Goal: Information Seeking & Learning: Compare options

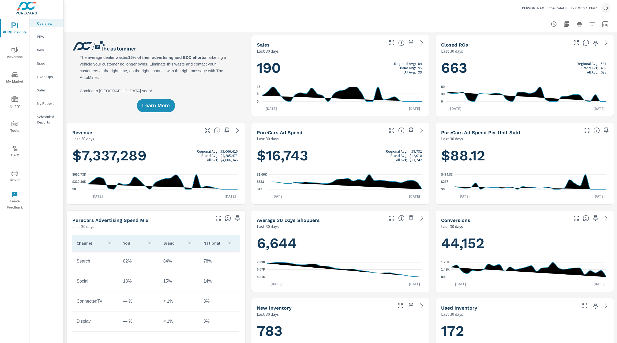
scroll to position [0, 0]
drag, startPoint x: 0, startPoint y: 0, endPoint x: 189, endPoint y: 214, distance: 285.6
click at [47, 106] on p "My Report" at bounding box center [48, 103] width 22 height 5
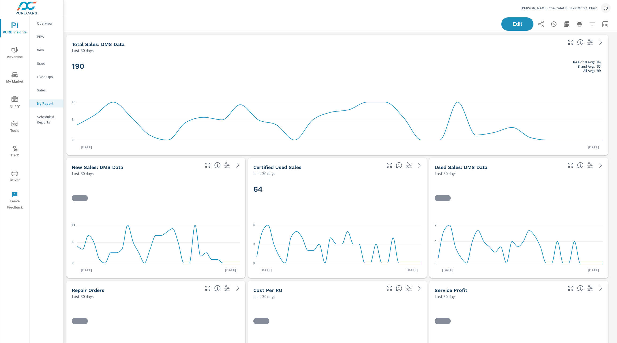
scroll to position [2354, 559]
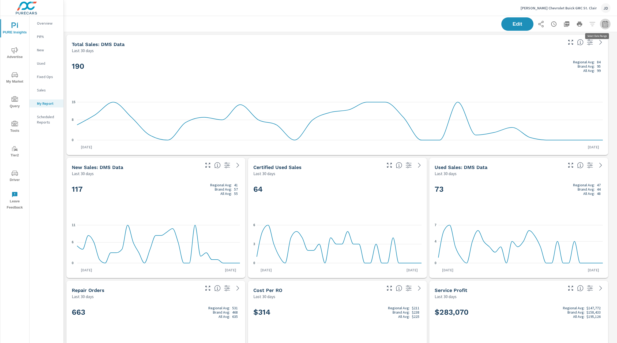
click at [603, 24] on icon "button" at bounding box center [604, 25] width 3 height 2
click at [583, 45] on div "Custom Yesterday Last week Last 7 days Last 14 days Last 30 days Last 45 days L…" at bounding box center [556, 46] width 58 height 15
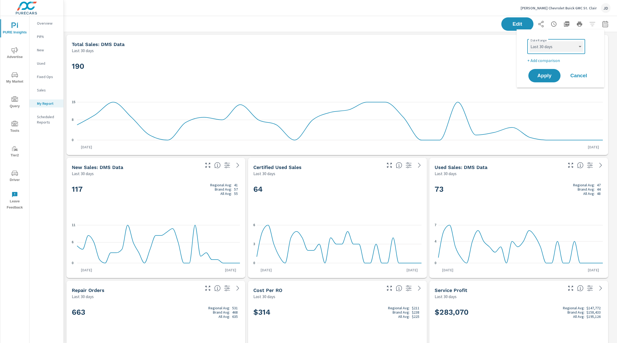
click at [579, 48] on select "Custom Yesterday Last week Last 7 days Last 14 days Last 30 days Last 45 days L…" at bounding box center [556, 46] width 54 height 11
click at [529, 41] on select "Custom Yesterday Last week Last 7 days Last 14 days Last 30 days Last 45 days L…" at bounding box center [556, 46] width 54 height 11
select select "Last month"
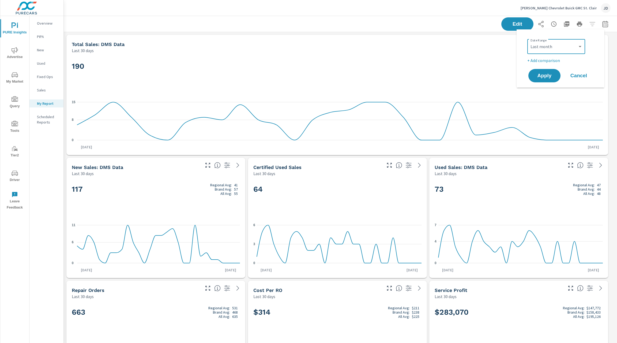
click at [552, 58] on p "+ Add comparison" at bounding box center [561, 60] width 69 height 6
click at [553, 72] on select "Custom Previous period Previous month Previous year" at bounding box center [556, 70] width 54 height 11
click at [529, 65] on select "Custom Previous period Previous month Previous year" at bounding box center [556, 70] width 54 height 11
click at [554, 70] on select "Custom Previous period Previous month Previous year" at bounding box center [556, 70] width 54 height 11
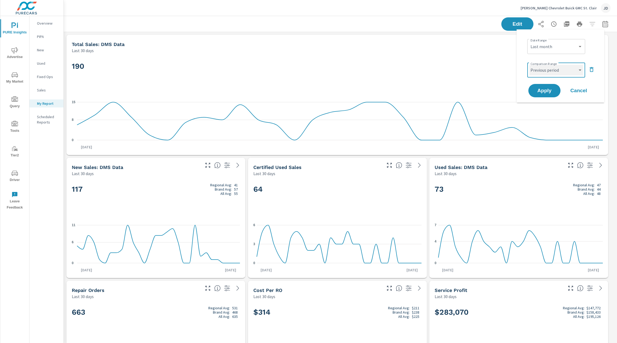
select select "Previous month"
click at [529, 65] on select "Custom Previous period Previous month Previous year" at bounding box center [556, 70] width 54 height 11
click at [542, 92] on span "Apply" at bounding box center [544, 90] width 22 height 5
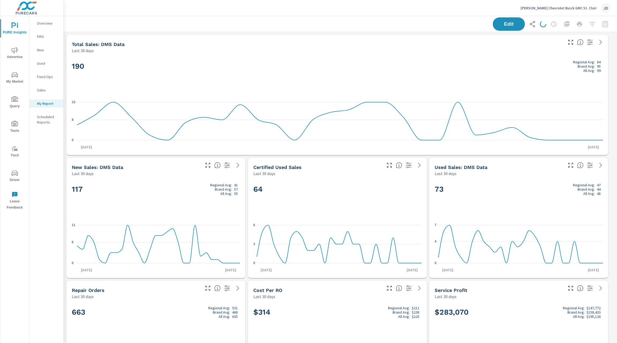
scroll to position [0, 0]
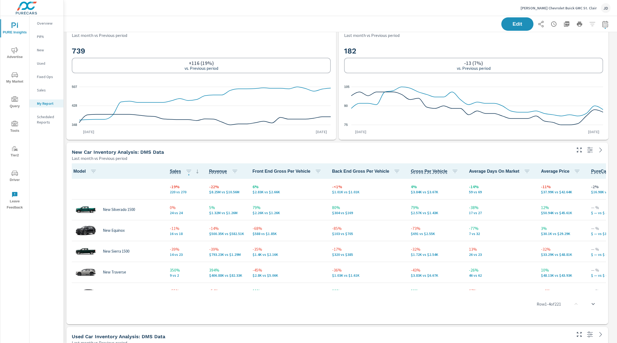
scroll to position [24, 0]
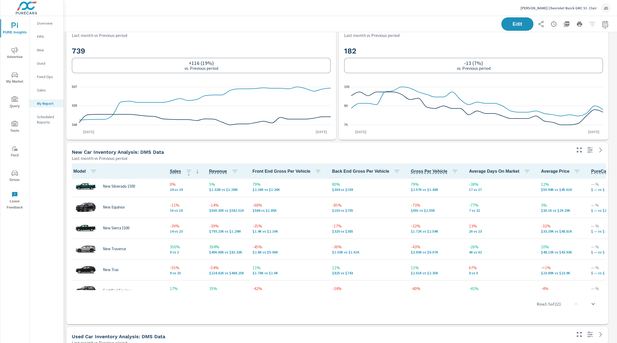
scroll to position [2354, 559]
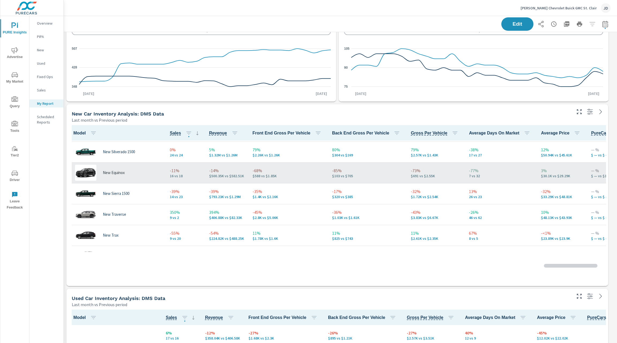
scroll to position [19, 0]
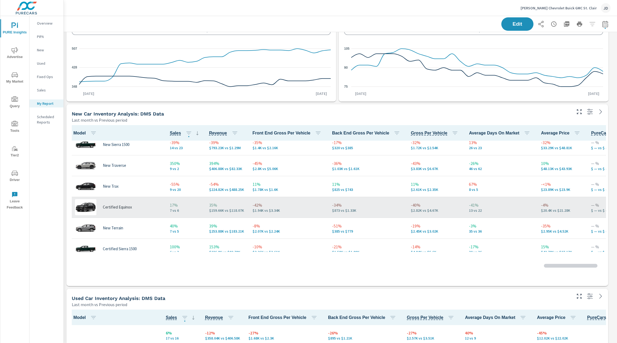
scroll to position [74, 0]
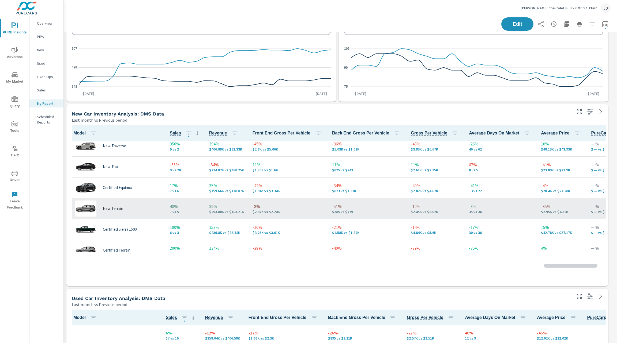
scroll to position [95, 0]
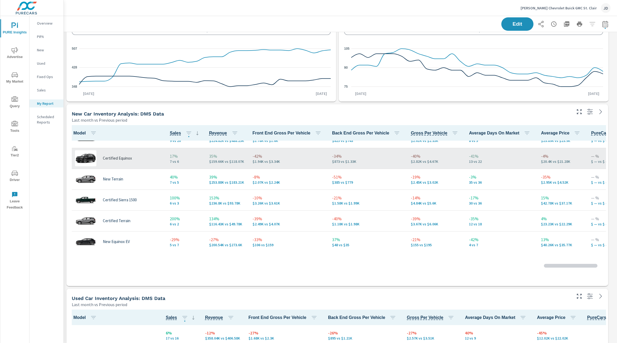
scroll to position [117, 0]
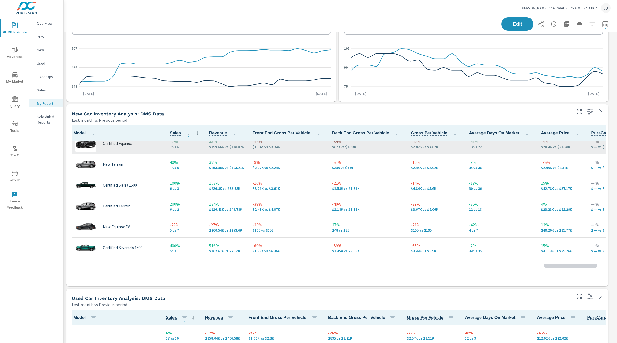
scroll to position [2354, 559]
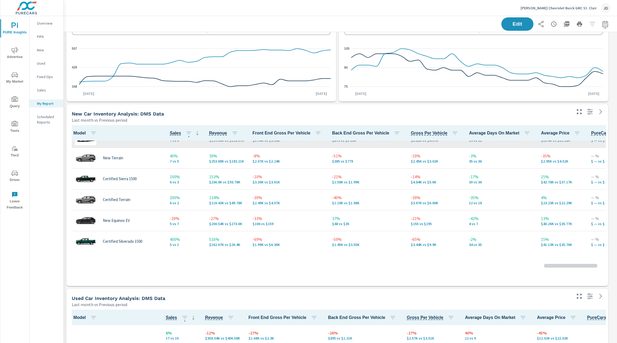
scroll to position [138, 0]
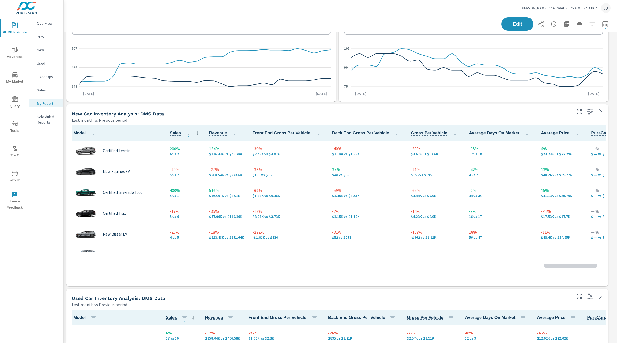
scroll to position [206, 0]
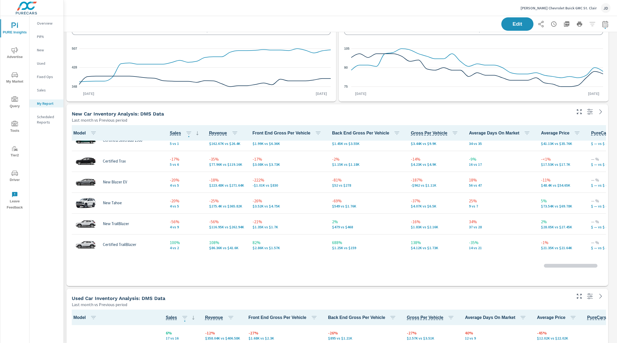
scroll to position [241, 0]
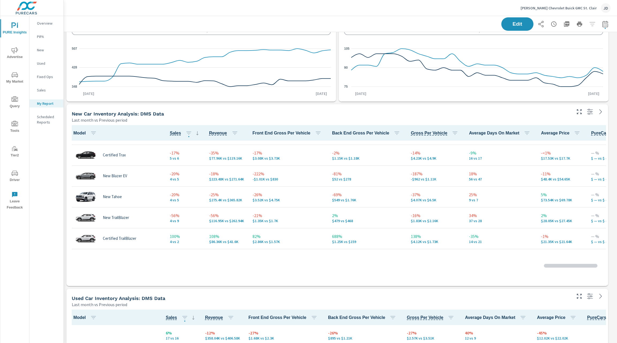
scroll to position [2354, 559]
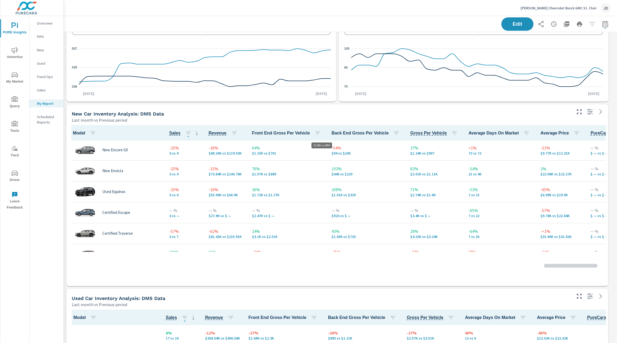
scroll to position [449, 1]
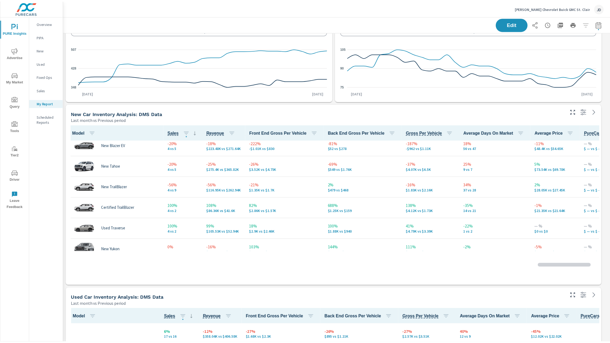
scroll to position [222, 1]
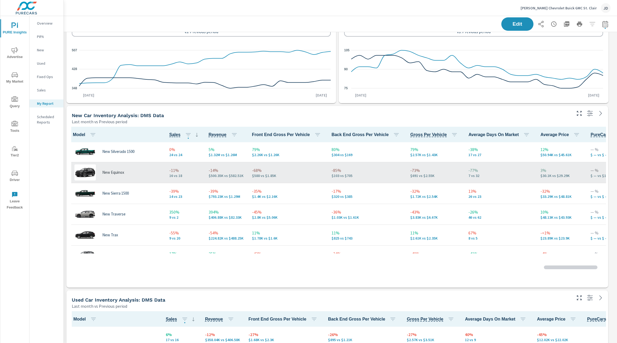
scroll to position [25, 1]
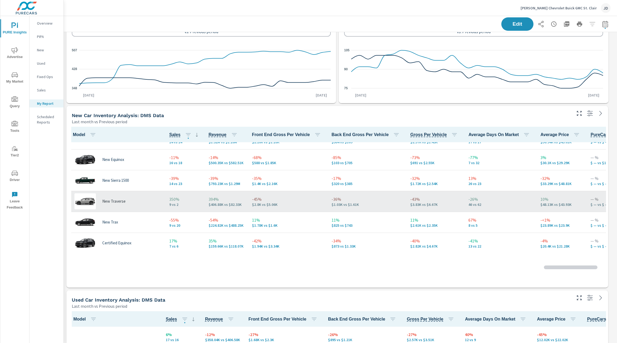
scroll to position [45, 1]
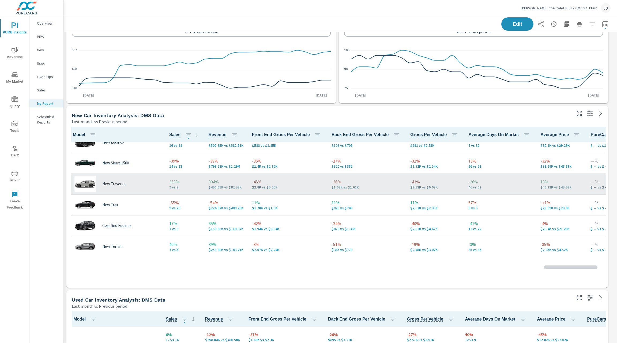
scroll to position [71, 1]
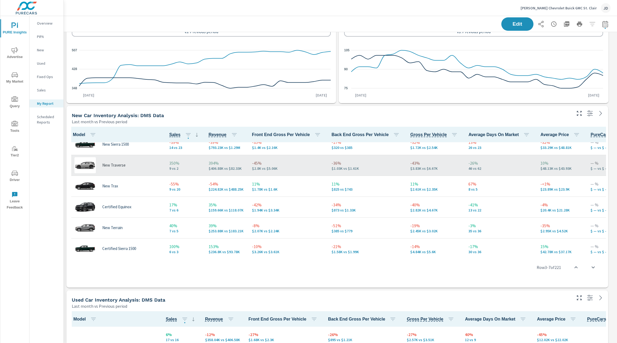
scroll to position [68, 1]
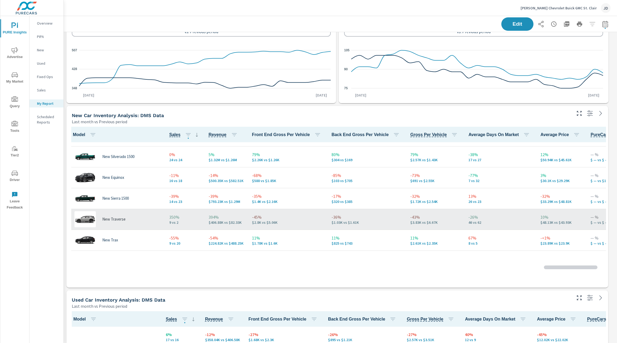
scroll to position [0, 1]
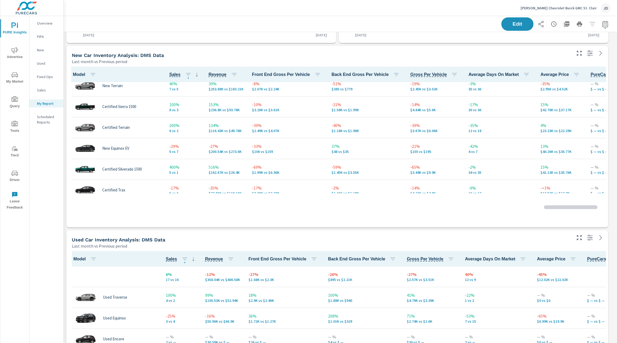
scroll to position [155, 1]
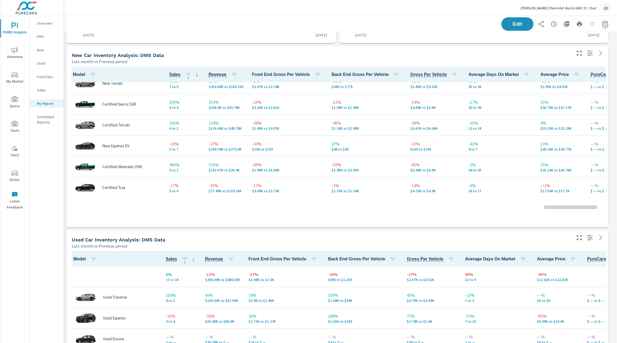
scroll to position [181, 1]
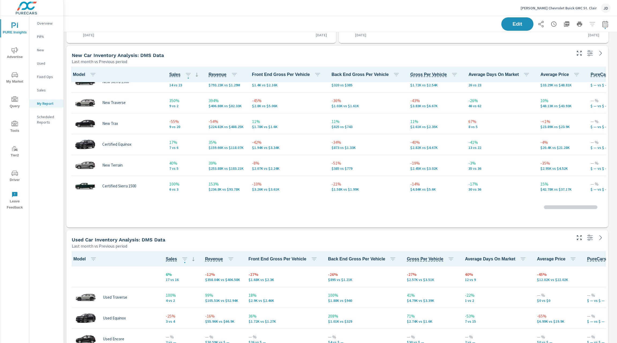
scroll to position [71, 1]
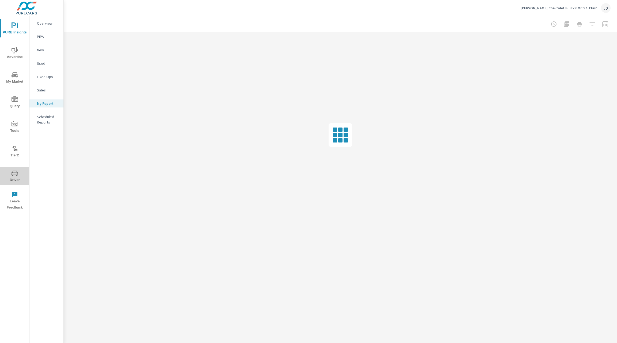
click at [16, 172] on icon "nav menu" at bounding box center [15, 173] width 6 height 6
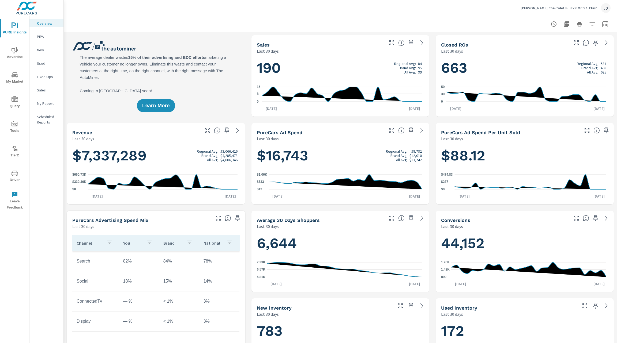
scroll to position [0, 0]
click at [13, 77] on icon "nav menu" at bounding box center [15, 75] width 6 height 6
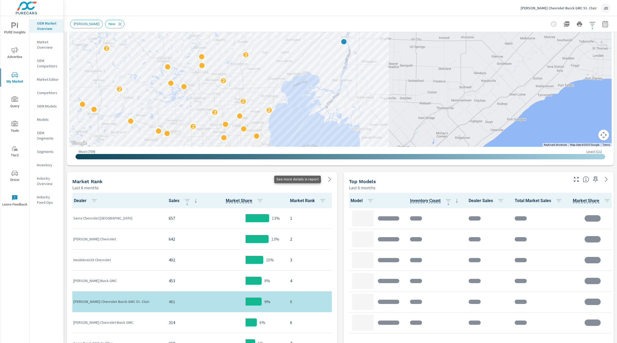
scroll to position [136, 0]
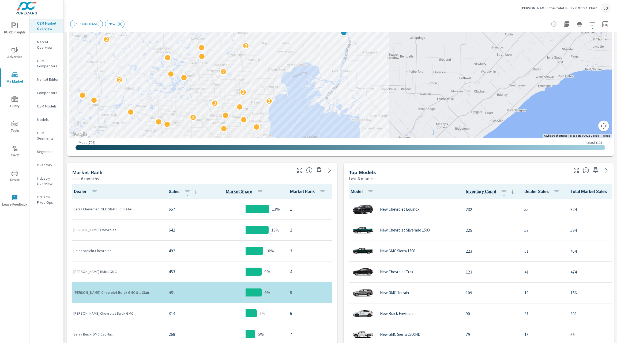
click at [600, 28] on button "button" at bounding box center [604, 24] width 11 height 11
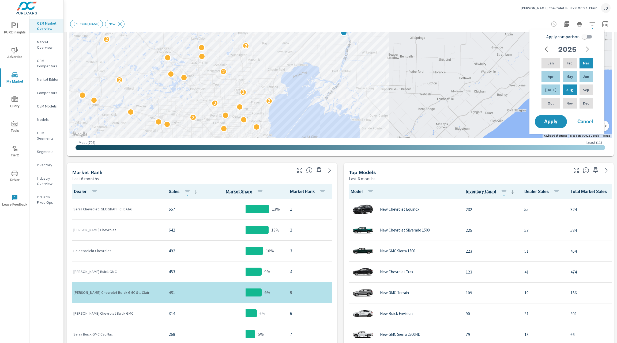
scroll to position [63, 0]
click at [586, 34] on input "Apply comparison" at bounding box center [584, 37] width 31 height 10
checkbox input "true"
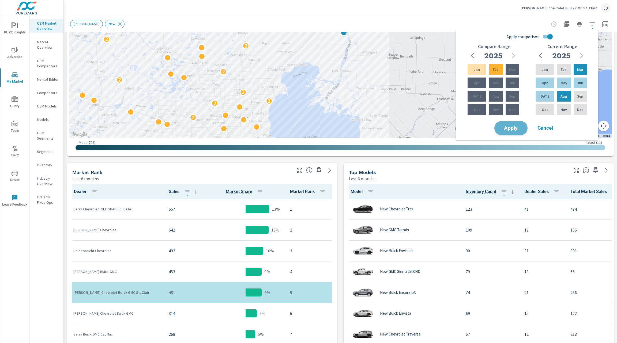
click at [514, 126] on span "Apply" at bounding box center [511, 128] width 22 height 5
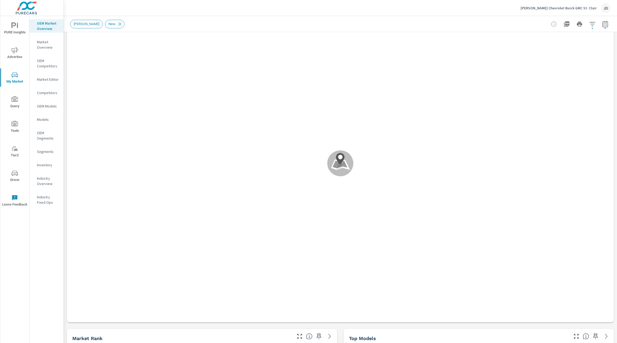
scroll to position [0, 0]
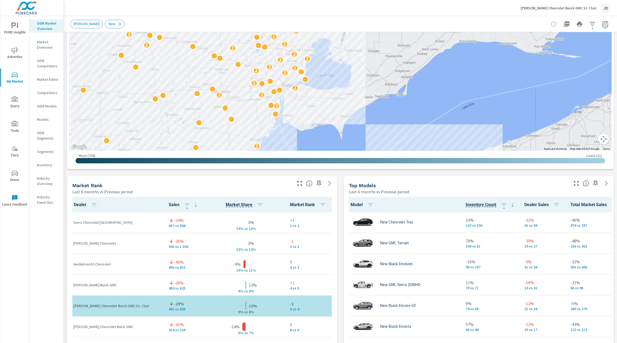
scroll to position [202, 0]
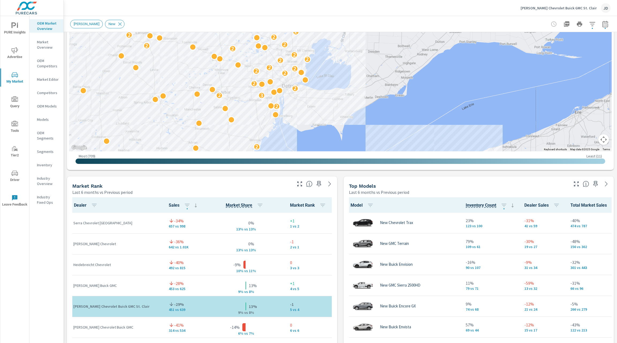
click at [573, 181] on icon "button" at bounding box center [576, 184] width 6 height 6
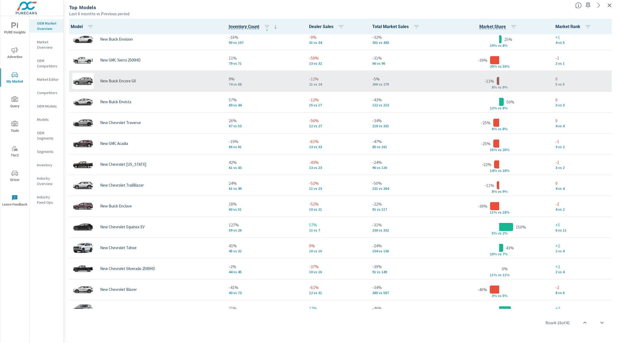
scroll to position [110, 0]
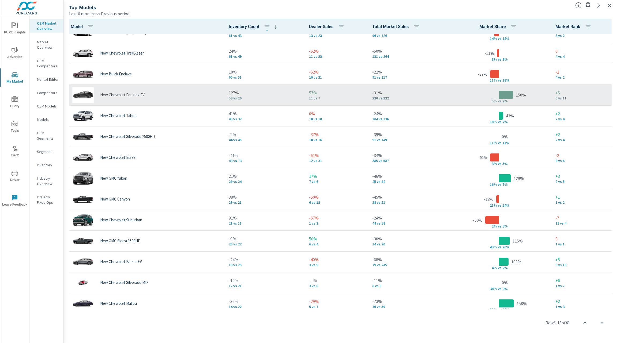
scroll to position [256, 0]
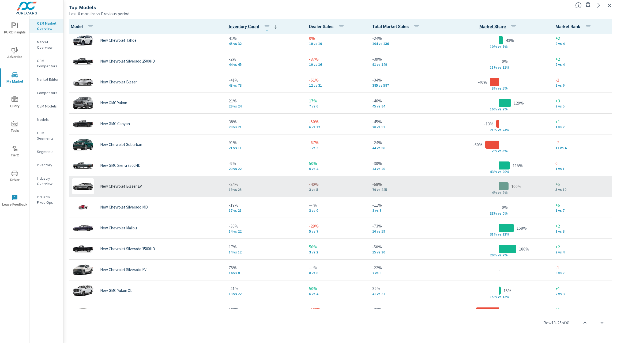
scroll to position [321, 0]
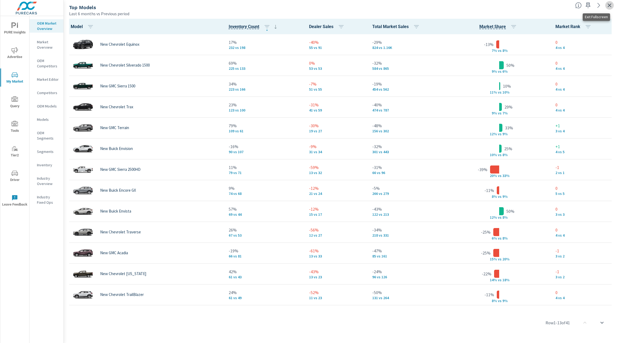
click at [607, 5] on icon "button" at bounding box center [609, 5] width 6 height 6
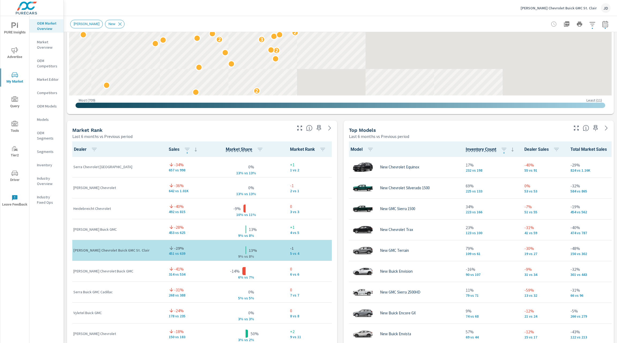
scroll to position [261, 0]
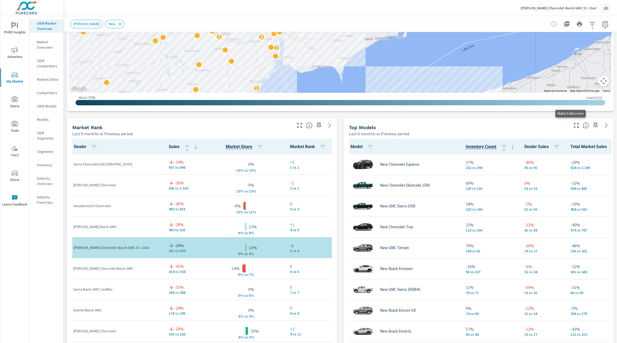
click at [573, 125] on icon "button" at bounding box center [576, 125] width 6 height 6
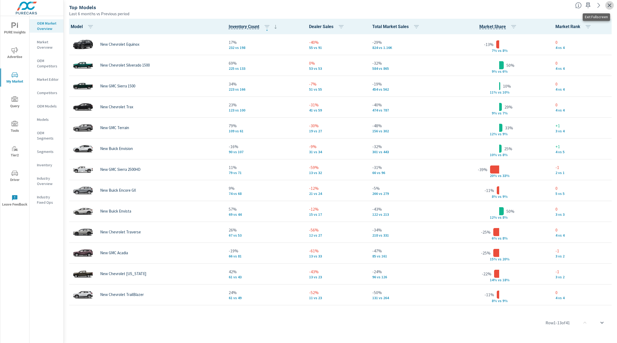
click at [611, 7] on icon "button" at bounding box center [609, 5] width 4 height 4
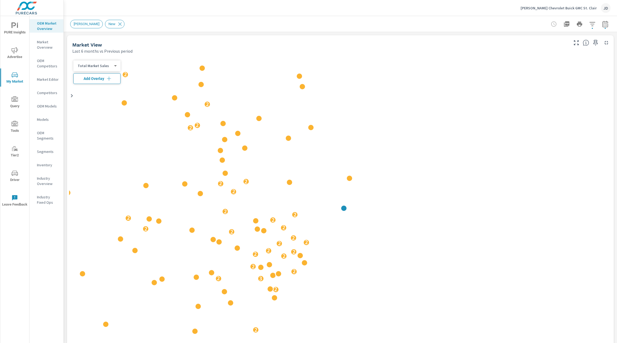
scroll to position [0, 0]
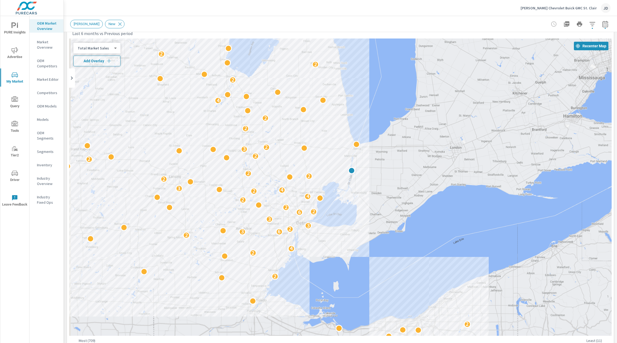
scroll to position [17, 0]
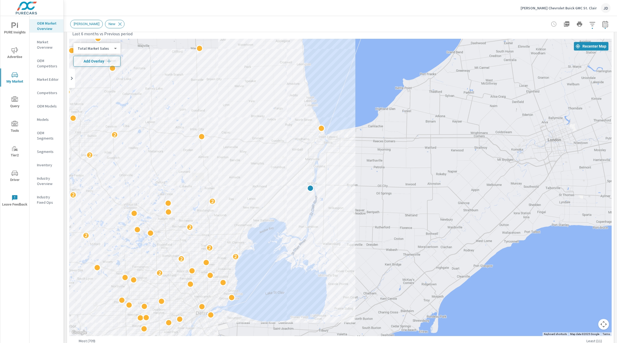
drag, startPoint x: 349, startPoint y: 170, endPoint x: 378, endPoint y: 44, distance: 128.9
click at [378, 44] on div "2 2 2 2 2 2 2 2 2 2 2 2 2 2 2 2" at bounding box center [340, 188] width 542 height 298
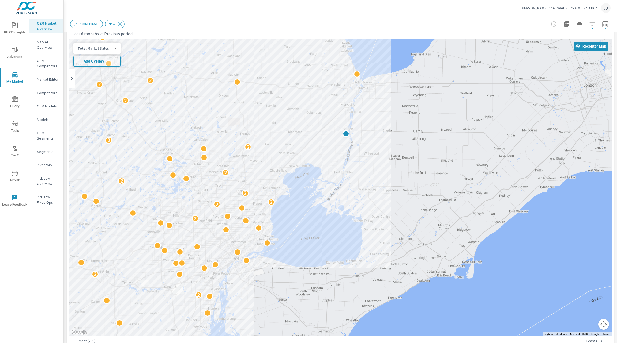
drag, startPoint x: 324, startPoint y: 151, endPoint x: 372, endPoint y: 74, distance: 89.8
click at [372, 74] on div "2 2 2 2 2 2 2 2 2 2 2 2 2 2 2 2" at bounding box center [340, 188] width 542 height 298
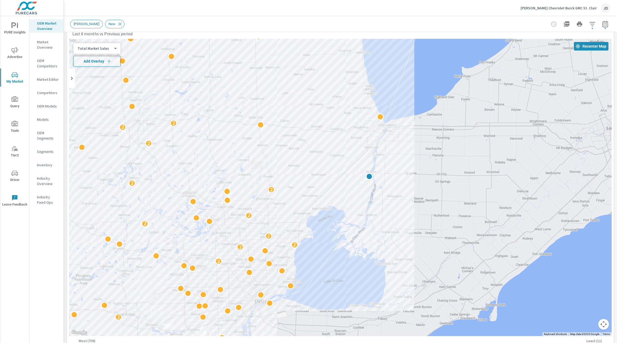
drag, startPoint x: 317, startPoint y: 92, endPoint x: 340, endPoint y: 135, distance: 49.1
click at [340, 135] on div "2 2 2 2 2 2 2 2 2 2 2 2 2 2 2 2" at bounding box center [340, 188] width 542 height 298
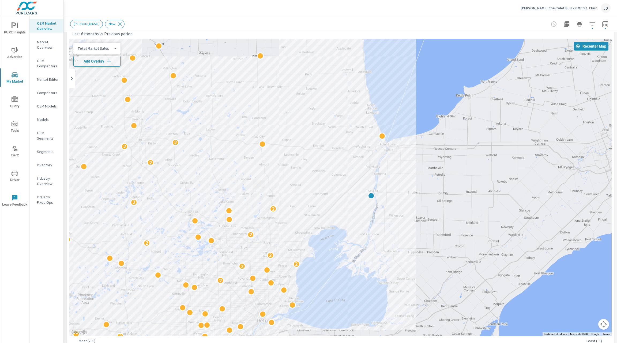
drag, startPoint x: 385, startPoint y: 74, endPoint x: 388, endPoint y: 95, distance: 20.7
click at [388, 95] on div "2 2 2 2 2 2 2 2 2 2 2 2 2 2 2 2" at bounding box center [340, 188] width 542 height 298
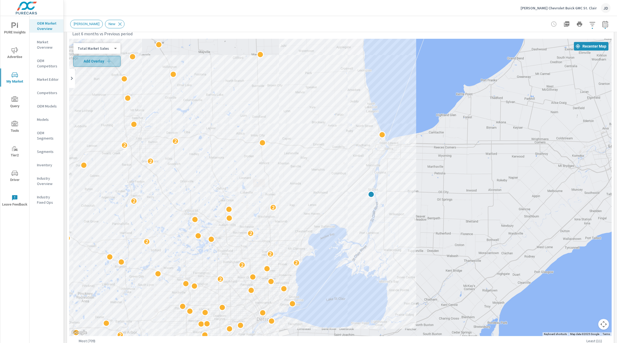
click at [109, 61] on icon "button" at bounding box center [108, 61] width 5 height 5
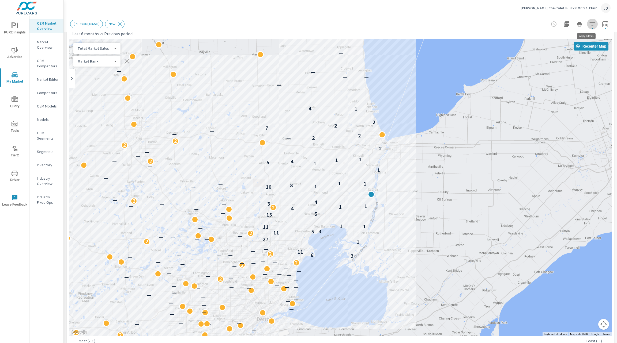
click at [589, 24] on icon "button" at bounding box center [592, 24] width 6 height 4
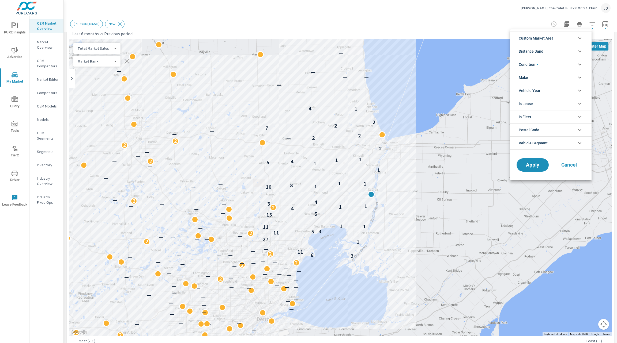
click at [561, 78] on li "Make" at bounding box center [550, 77] width 81 height 13
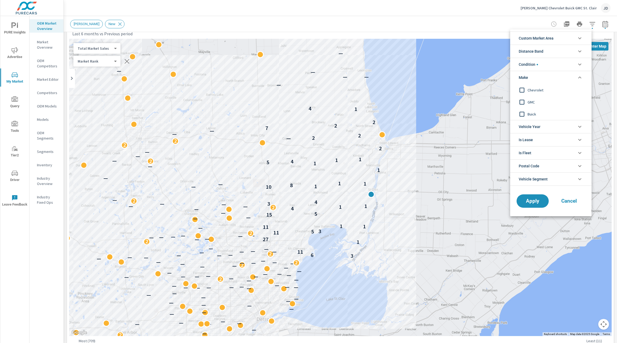
click at [542, 90] on span "Chevrolet" at bounding box center [556, 90] width 59 height 6
click at [533, 202] on span "Apply" at bounding box center [532, 201] width 22 height 5
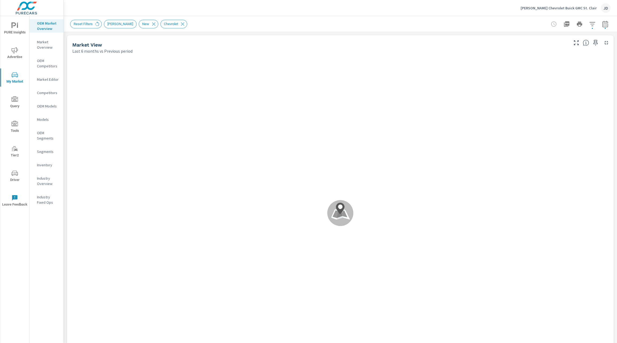
scroll to position [0, 0]
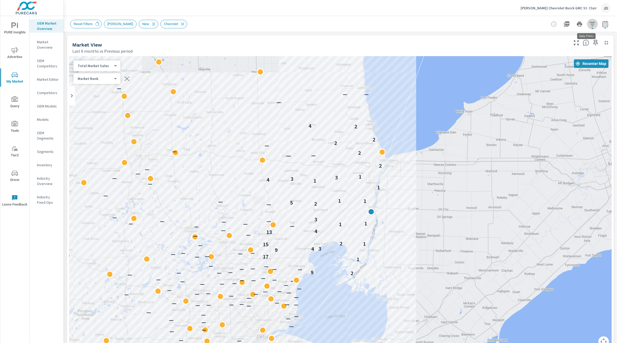
click at [589, 25] on icon "button" at bounding box center [592, 24] width 6 height 6
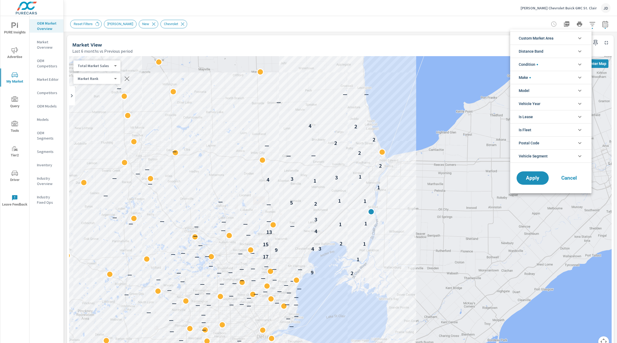
click at [564, 78] on li "Make" at bounding box center [550, 77] width 81 height 13
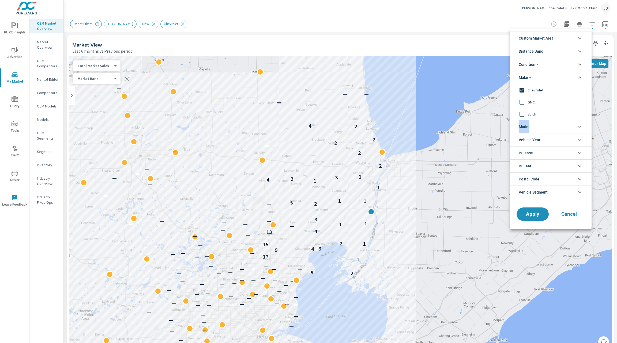
click at [564, 78] on li "Make" at bounding box center [550, 77] width 81 height 13
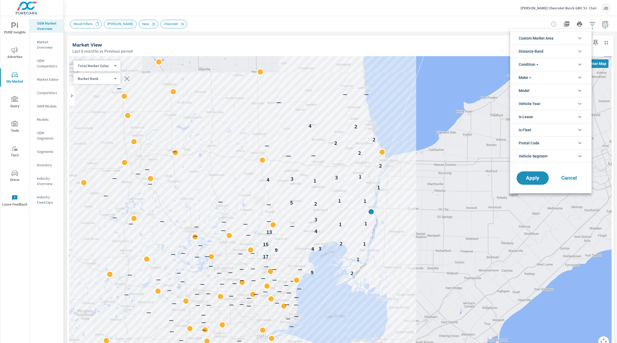
click at [561, 90] on li "Model" at bounding box center [550, 90] width 81 height 13
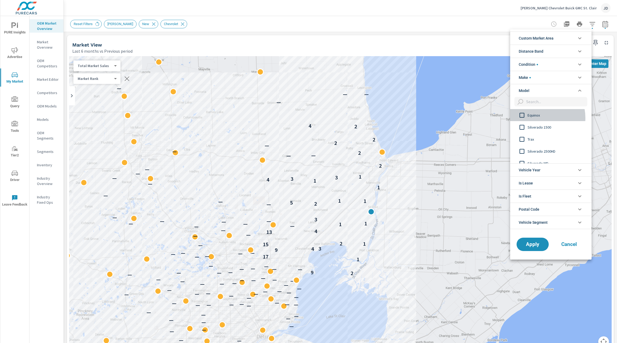
click at [536, 118] on span "Equinox" at bounding box center [556, 115] width 59 height 6
click at [535, 242] on span "Apply" at bounding box center [532, 244] width 22 height 5
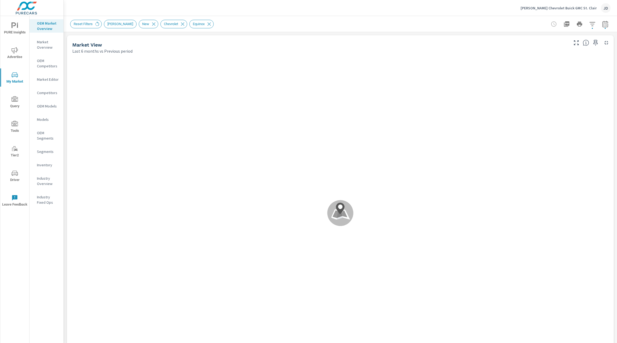
scroll to position [0, 0]
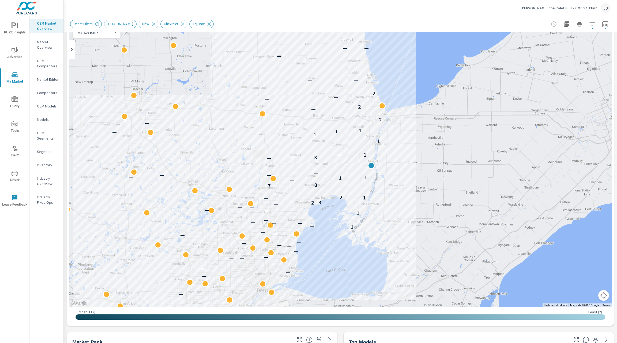
scroll to position [46, 0]
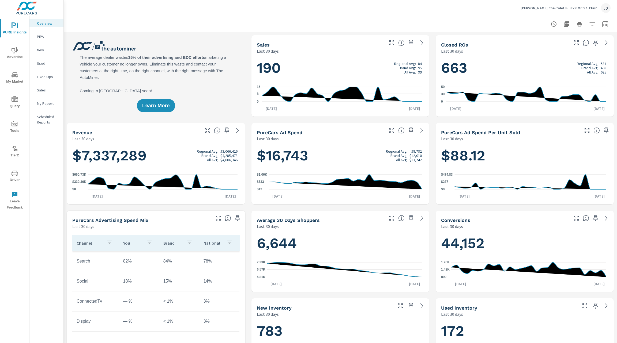
scroll to position [0, 0]
click at [16, 51] on icon "nav menu" at bounding box center [15, 50] width 6 height 6
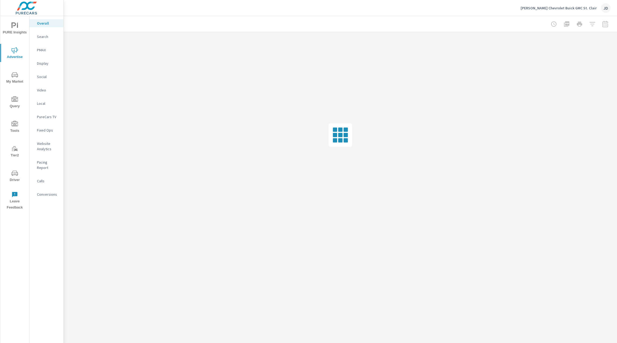
click at [49, 115] on p "PureCars TV" at bounding box center [48, 116] width 22 height 5
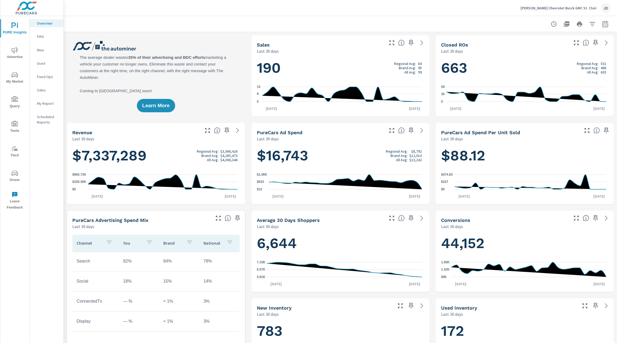
scroll to position [0, 0]
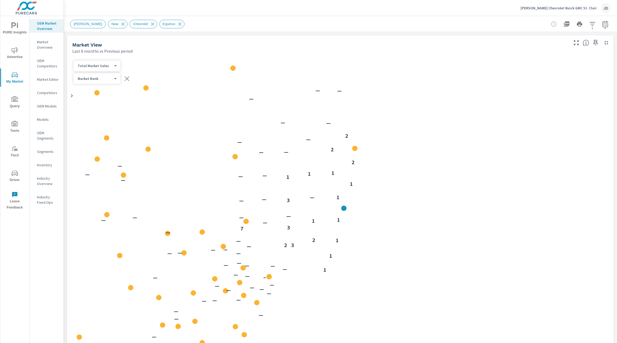
scroll to position [0, 0]
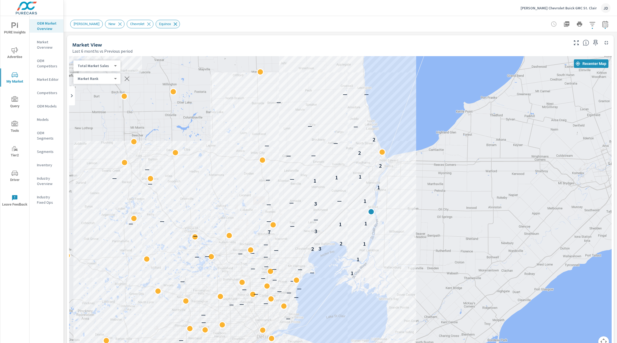
click at [172, 24] on icon at bounding box center [175, 24] width 6 height 6
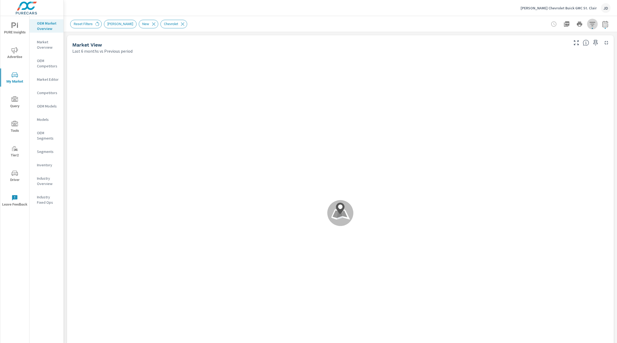
click at [589, 26] on icon "button" at bounding box center [592, 24] width 6 height 6
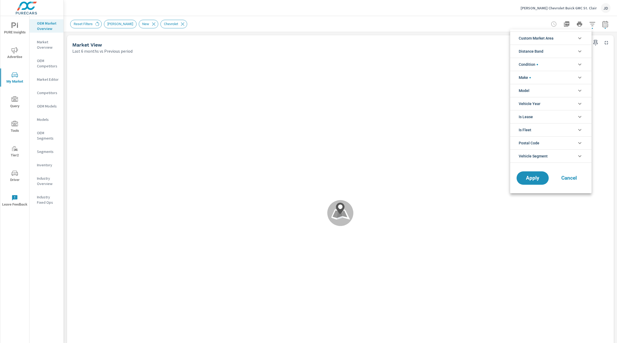
scroll to position [0, 0]
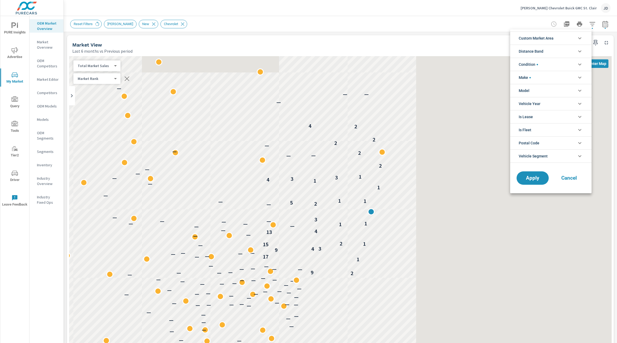
scroll to position [0, 0]
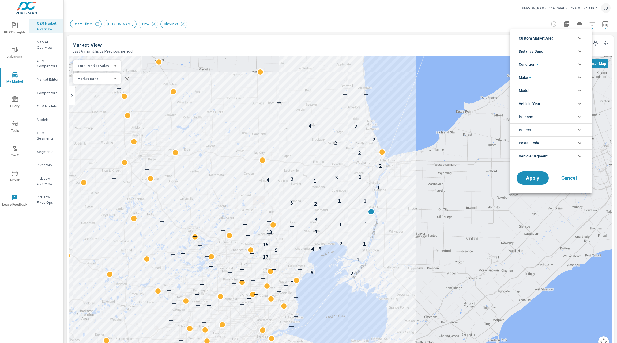
click at [575, 76] on li "Make" at bounding box center [550, 77] width 81 height 13
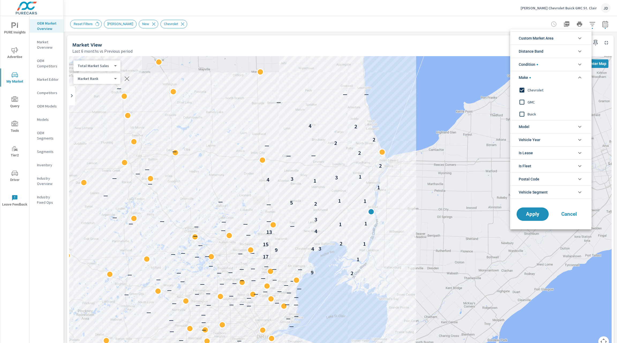
click at [522, 102] on input "filter options" at bounding box center [521, 102] width 11 height 11
click at [538, 212] on span "Apply" at bounding box center [532, 214] width 22 height 5
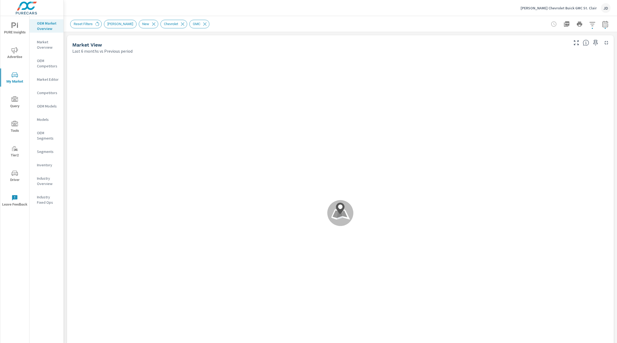
scroll to position [0, 0]
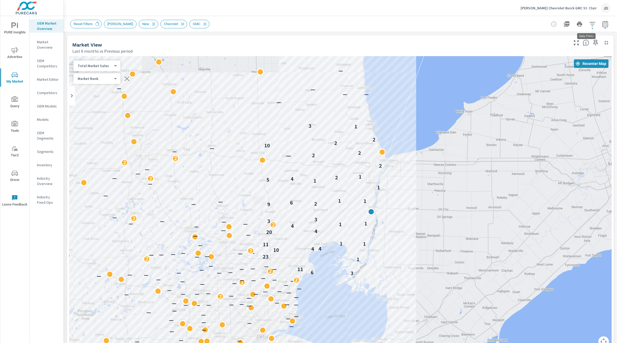
click at [589, 23] on icon "button" at bounding box center [592, 24] width 6 height 6
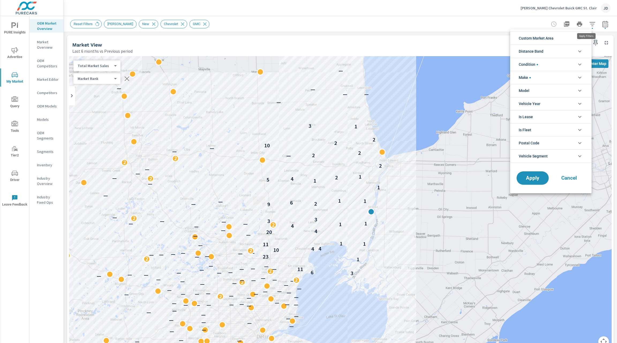
scroll to position [12, 0]
click at [560, 92] on li "Model" at bounding box center [550, 90] width 81 height 13
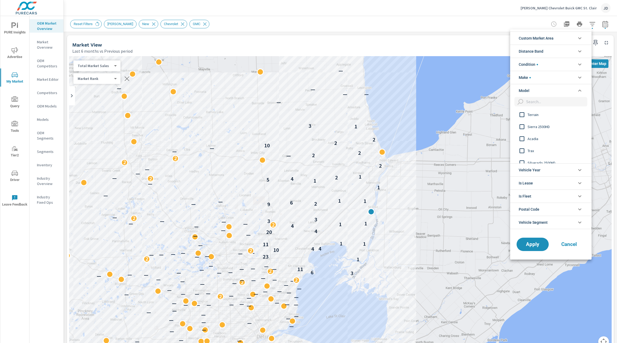
scroll to position [37, 0]
click at [522, 126] on input "filter options" at bounding box center [521, 126] width 11 height 11
click at [521, 143] on input "filter options" at bounding box center [521, 141] width 11 height 11
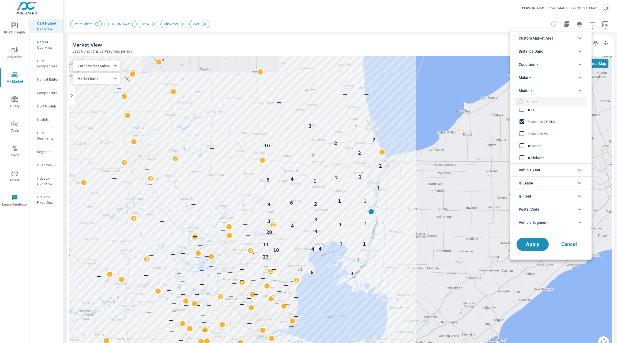
click at [522, 135] on input "filter options" at bounding box center [521, 133] width 11 height 11
click at [521, 139] on input "filter options" at bounding box center [521, 140] width 11 height 11
click at [521, 133] on input "filter options" at bounding box center [521, 134] width 11 height 11
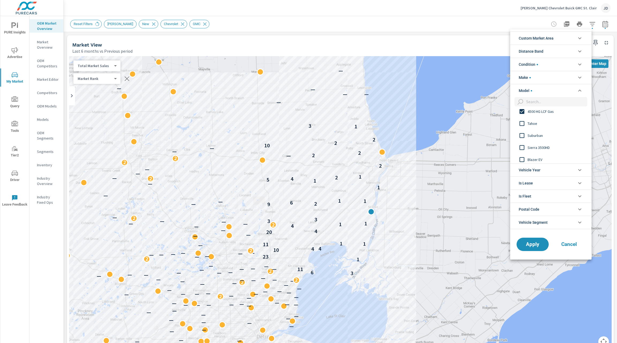
scroll to position [193, 0]
click at [523, 137] on input "filter options" at bounding box center [521, 138] width 11 height 11
click at [521, 140] on input "filter options" at bounding box center [521, 139] width 11 height 11
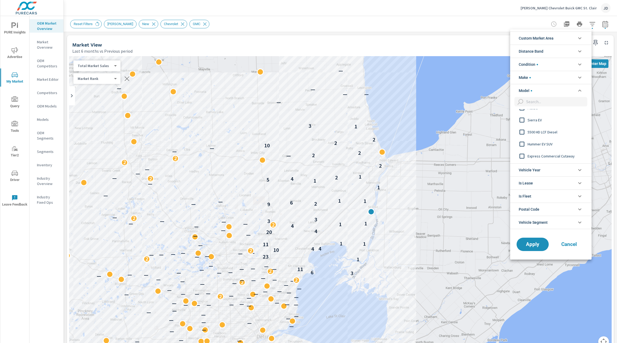
click at [521, 132] on input "filter options" at bounding box center [521, 132] width 11 height 11
click at [522, 134] on input "filter options" at bounding box center [521, 134] width 11 height 11
click at [522, 143] on input "filter options" at bounding box center [521, 146] width 11 height 11
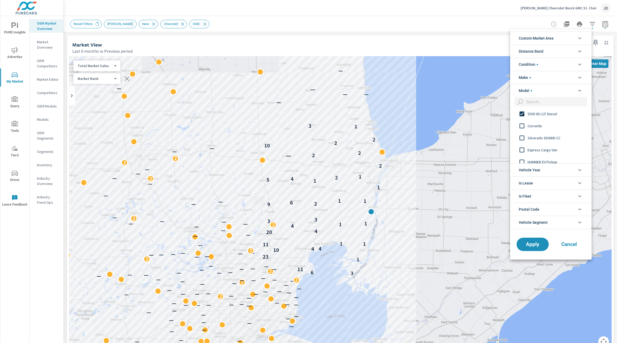
click at [521, 137] on input "filter options" at bounding box center [521, 137] width 11 height 11
click at [521, 157] on input "filter options" at bounding box center [521, 157] width 11 height 11
click at [525, 124] on input "filter options" at bounding box center [521, 125] width 11 height 11
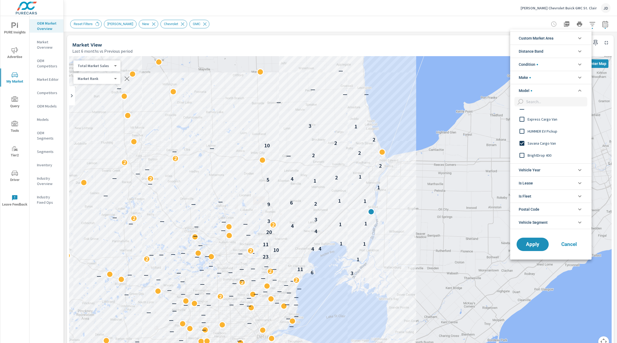
scroll to position [388, 0]
click at [521, 123] on input "filter options" at bounding box center [521, 124] width 11 height 11
click at [523, 130] on input "filter options" at bounding box center [521, 128] width 11 height 11
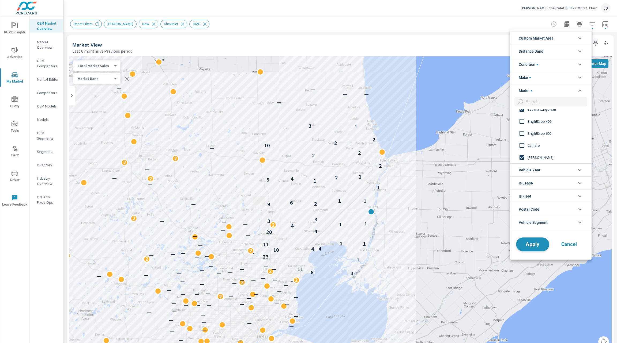
click at [533, 246] on span "Apply" at bounding box center [532, 244] width 22 height 5
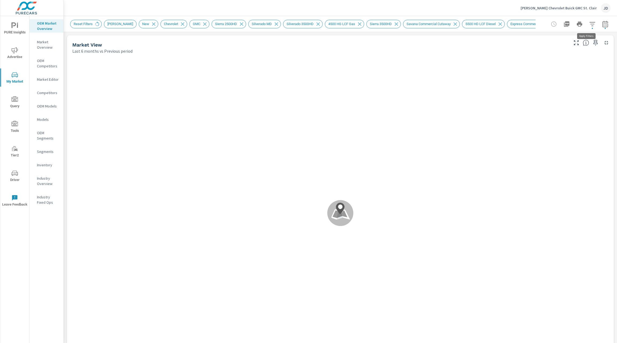
click at [589, 24] on button "button" at bounding box center [592, 24] width 11 height 11
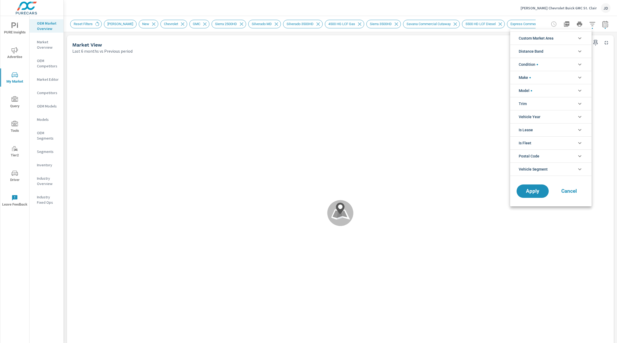
scroll to position [6, 0]
click at [559, 39] on li "Custom Market Area" at bounding box center [550, 38] width 81 height 13
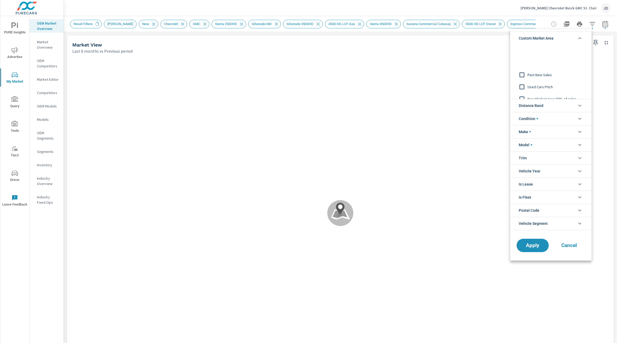
scroll to position [42, 0]
click at [523, 93] on input "filter options" at bounding box center [521, 93] width 11 height 11
click at [522, 50] on input "filter options" at bounding box center [521, 50] width 11 height 11
click at [580, 37] on icon "filter options" at bounding box center [579, 38] width 6 height 6
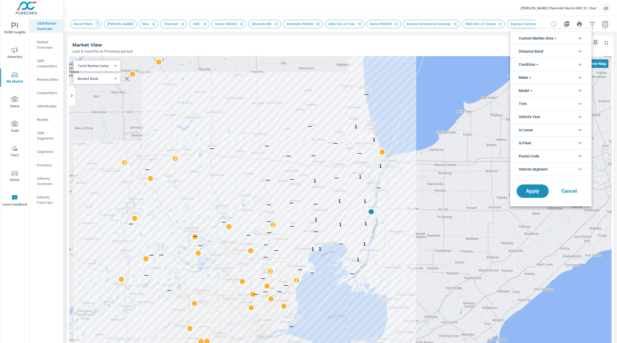
click at [597, 26] on div at bounding box center [308, 171] width 617 height 343
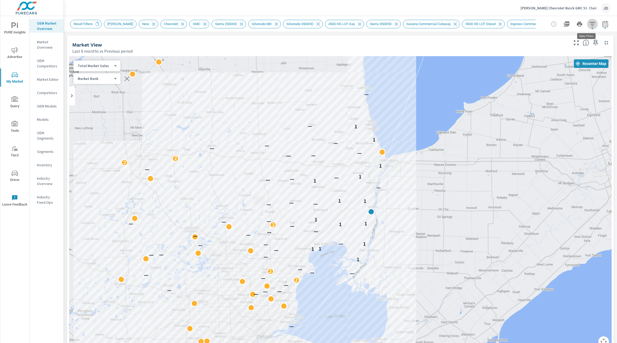
click at [589, 22] on icon "button" at bounding box center [592, 24] width 6 height 6
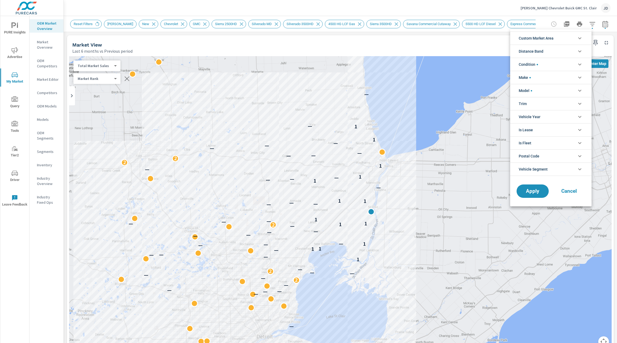
scroll to position [6, 0]
click at [561, 40] on li "Custom Market Area" at bounding box center [550, 38] width 81 height 13
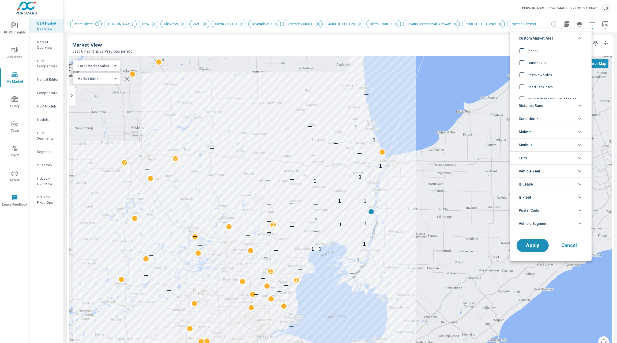
click at [521, 49] on input "filter options" at bounding box center [521, 50] width 11 height 11
click at [534, 243] on span "Apply" at bounding box center [532, 245] width 22 height 5
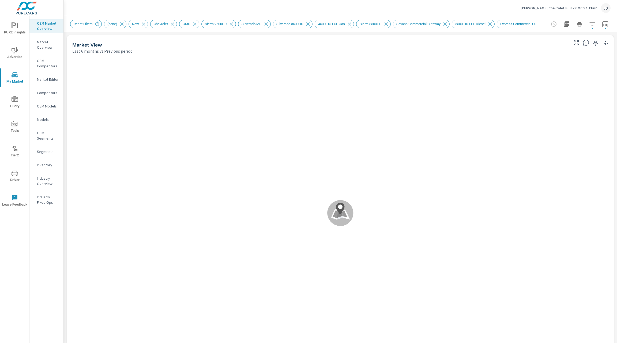
scroll to position [0, 0]
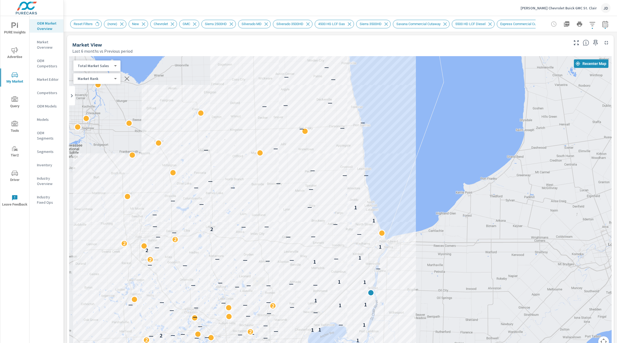
drag, startPoint x: 366, startPoint y: 158, endPoint x: 371, endPoint y: 234, distance: 76.7
click at [371, 234] on div "— — — — — — — — 2 — — — — — 2 — — — — — — — — — — — — — — — — — — — — — — — — —…" at bounding box center [340, 205] width 542 height 298
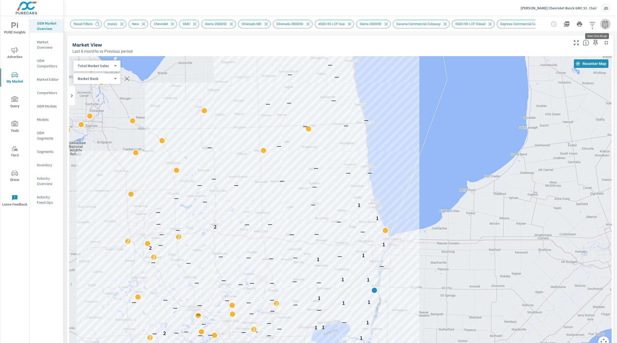
click at [602, 22] on icon "button" at bounding box center [605, 24] width 6 height 6
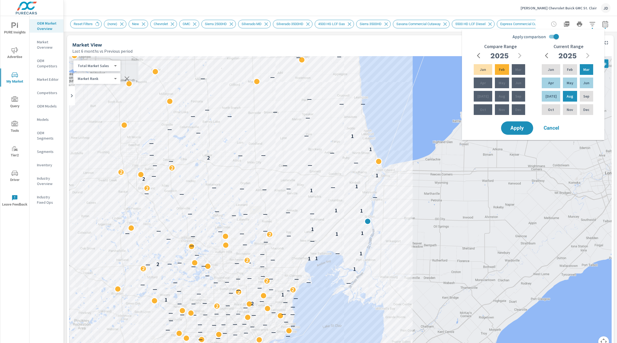
drag, startPoint x: 326, startPoint y: 259, endPoint x: 324, endPoint y: 183, distance: 76.3
click at [324, 183] on div "— — — — — — 2 — — — — — 2 — — — — — — — — — — — — — — — — — — — — — — — — — — —…" at bounding box center [340, 205] width 542 height 298
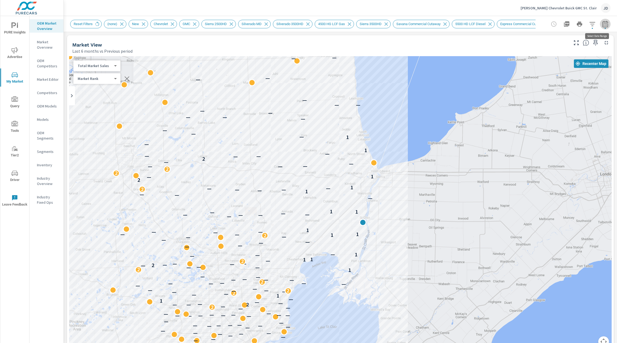
click at [602, 26] on icon "button" at bounding box center [605, 24] width 6 height 6
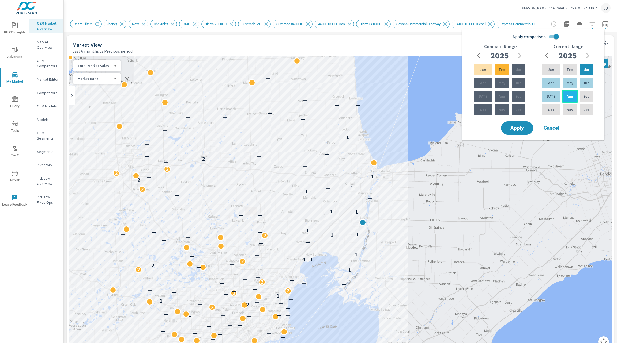
click at [570, 96] on div "Aug" at bounding box center [569, 96] width 16 height 13
click at [547, 55] on icon "button" at bounding box center [548, 55] width 6 height 6
click at [549, 68] on p "Jan" at bounding box center [551, 69] width 6 height 5
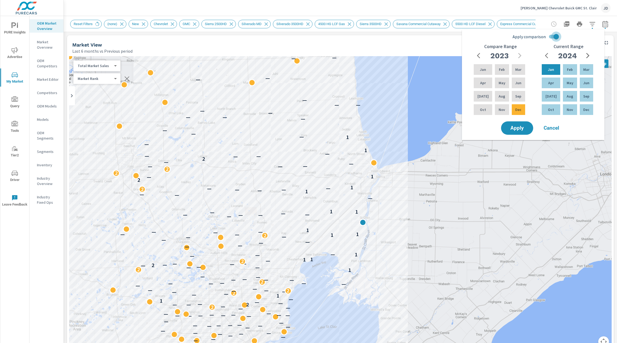
click at [556, 36] on input "Apply comparison" at bounding box center [556, 37] width 31 height 10
checkbox input "false"
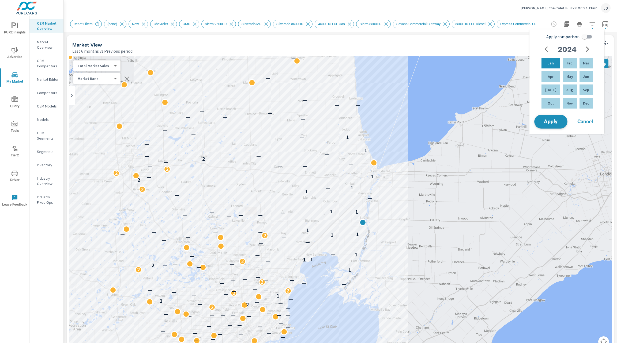
click at [553, 124] on span "Apply" at bounding box center [551, 121] width 22 height 5
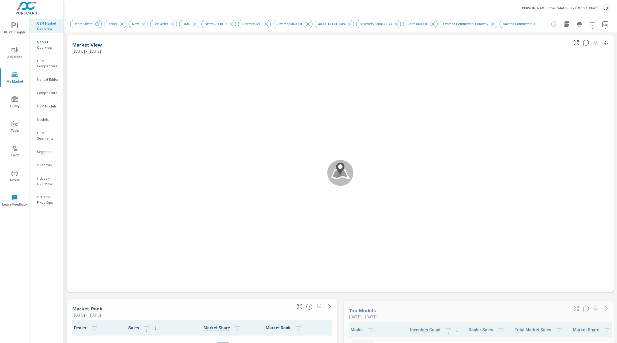
drag, startPoint x: 339, startPoint y: 166, endPoint x: 315, endPoint y: 187, distance: 31.3
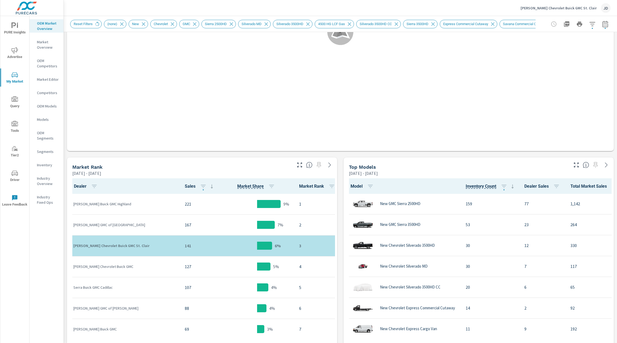
scroll to position [0, 0]
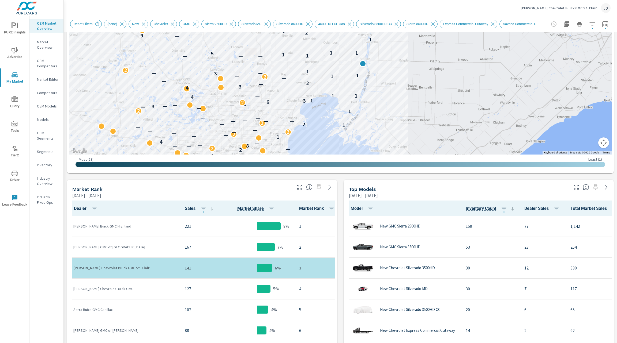
scroll to position [119, 0]
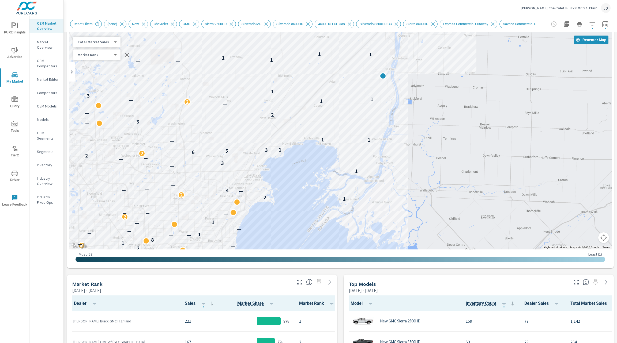
scroll to position [17, 0]
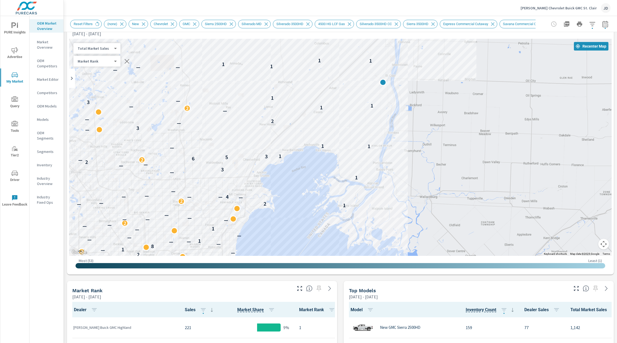
click at [598, 245] on button "Map camera controls" at bounding box center [603, 244] width 11 height 11
click at [584, 246] on button "Zoom out" at bounding box center [589, 244] width 11 height 11
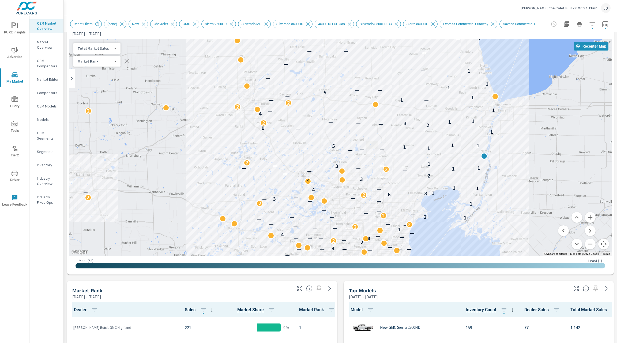
drag, startPoint x: 394, startPoint y: 117, endPoint x: 521, endPoint y: 157, distance: 132.9
click at [521, 157] on div "2 — 5 — — — — 2 — — — — 2 — — — — — — — — 1 — — — — — — — — — — 5 — — — — — — —…" at bounding box center [340, 147] width 542 height 217
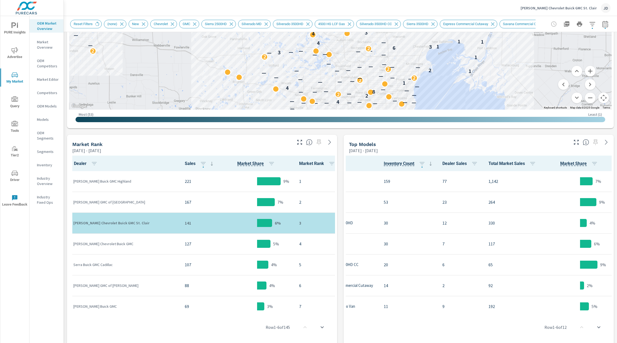
scroll to position [164, 0]
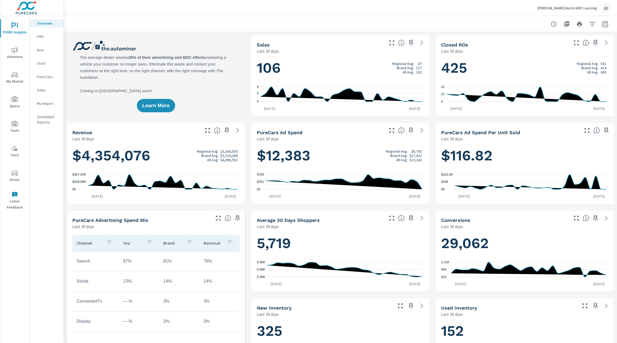
scroll to position [0, 0]
click at [13, 81] on span "My Market" at bounding box center [15, 78] width 26 height 13
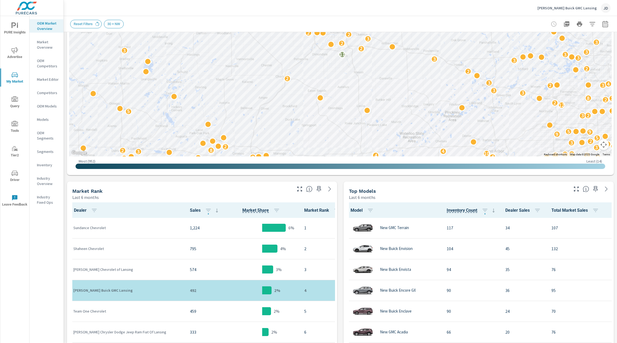
scroll to position [121, 0]
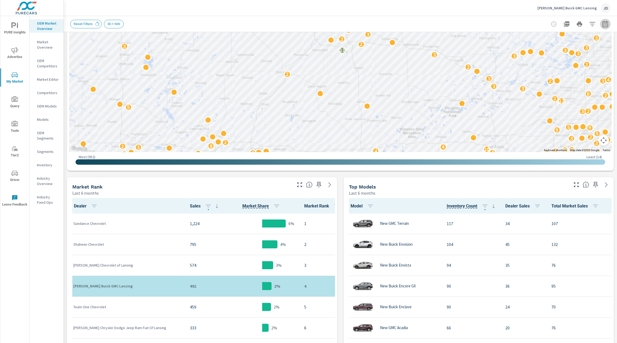
click at [603, 25] on icon "button" at bounding box center [604, 25] width 3 height 2
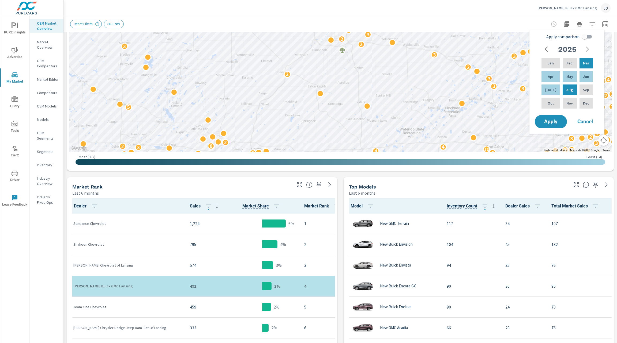
click at [588, 36] on input "Apply comparison" at bounding box center [584, 37] width 31 height 10
checkbox input "true"
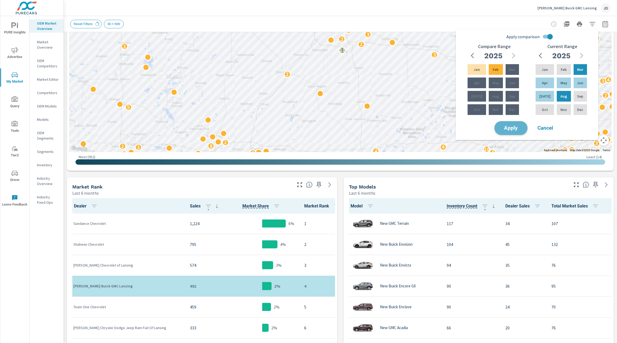
click at [510, 129] on span "Apply" at bounding box center [511, 128] width 22 height 5
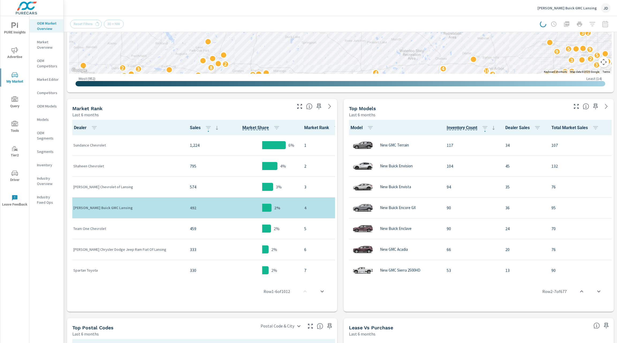
scroll to position [200, 0]
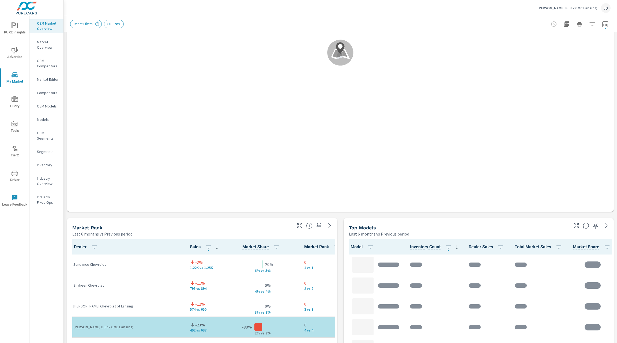
scroll to position [543, 0]
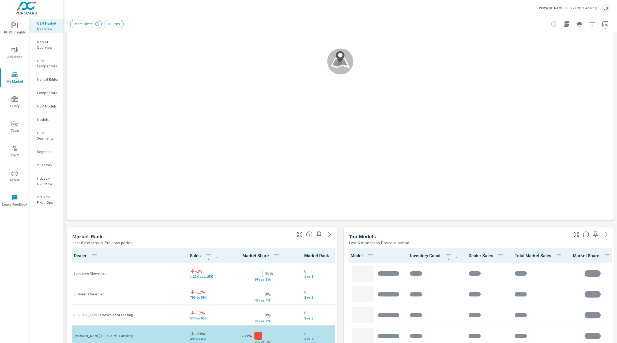
click at [573, 234] on icon "button" at bounding box center [576, 234] width 6 height 6
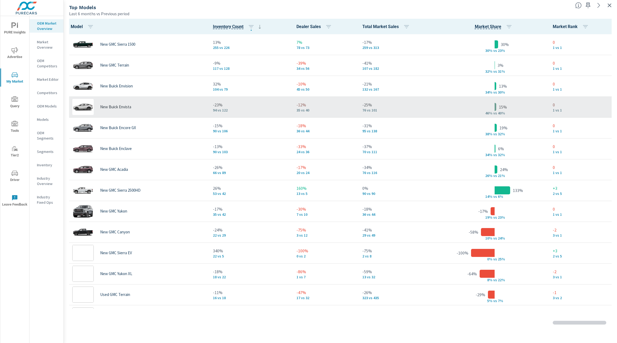
scroll to position [21, 0]
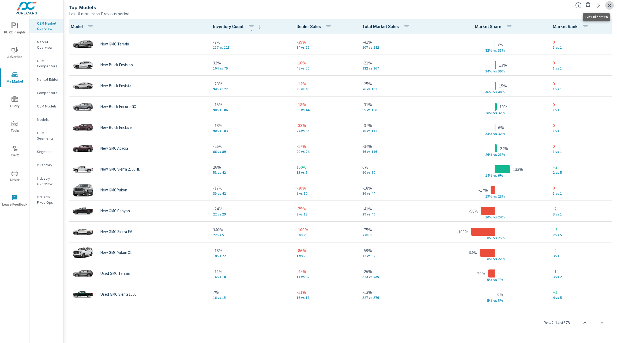
click at [606, 3] on icon "button" at bounding box center [609, 5] width 6 height 6
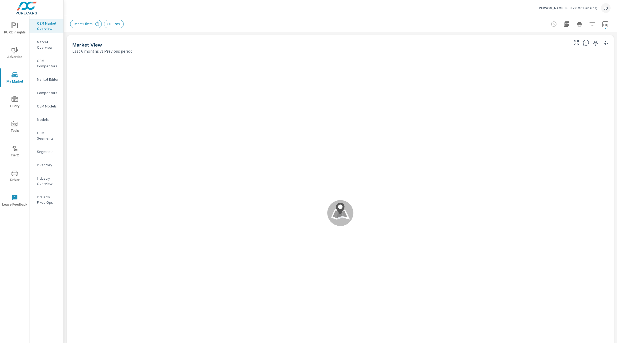
click at [602, 23] on icon "button" at bounding box center [605, 24] width 6 height 6
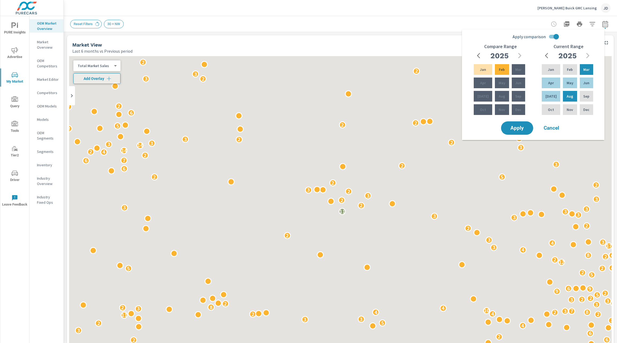
scroll to position [543, 0]
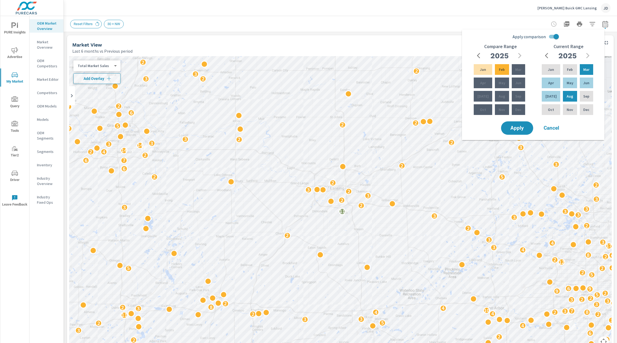
click at [416, 42] on div "Market View" at bounding box center [319, 45] width 495 height 6
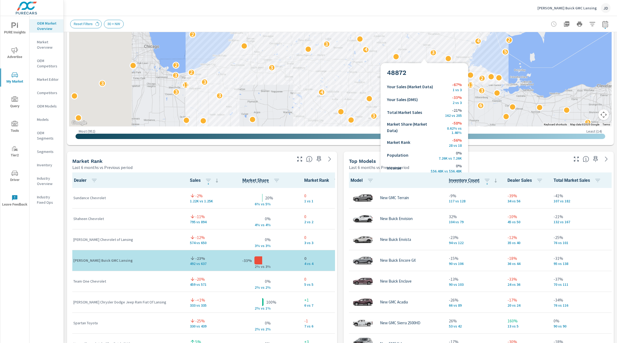
scroll to position [266, 0]
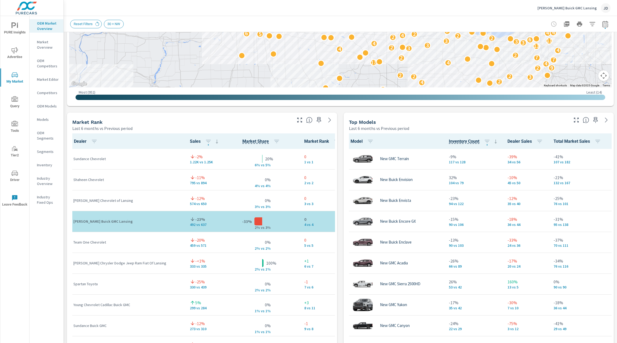
click at [573, 119] on icon "button" at bounding box center [576, 120] width 6 height 6
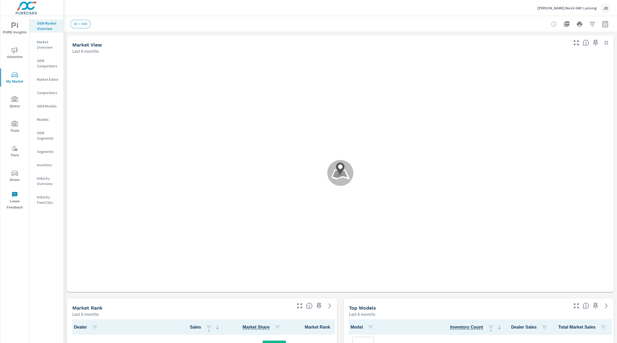
scroll to position [21, 0]
click at [14, 32] on span "PURE Insights" at bounding box center [15, 28] width 26 height 13
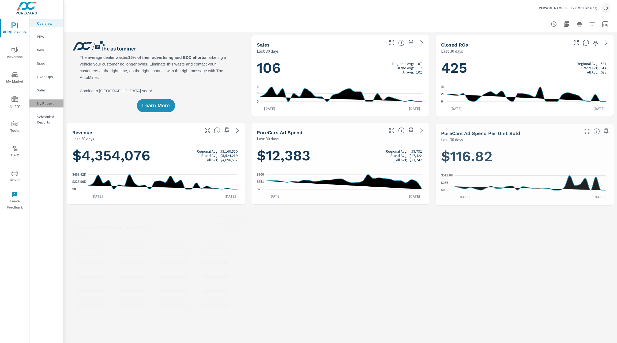
click at [46, 101] on p "My Report" at bounding box center [48, 103] width 22 height 5
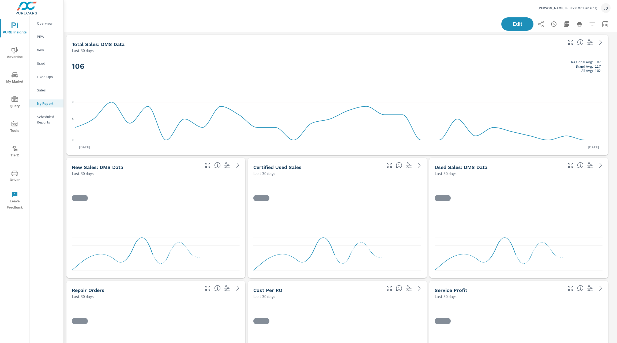
scroll to position [3, 3]
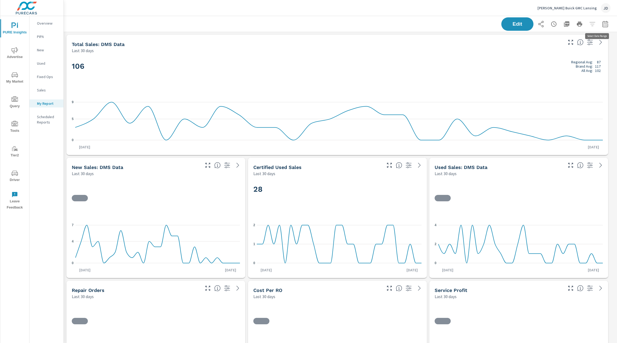
click at [602, 24] on icon "button" at bounding box center [605, 24] width 6 height 6
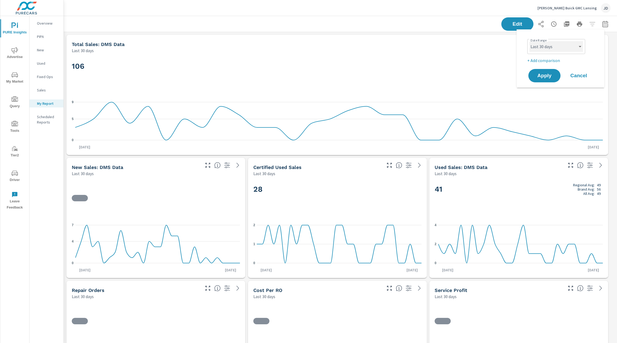
click at [581, 43] on select "Custom [DATE] Last week Last 7 days Last 14 days Last 30 days Last 45 days Last…" at bounding box center [556, 46] width 54 height 11
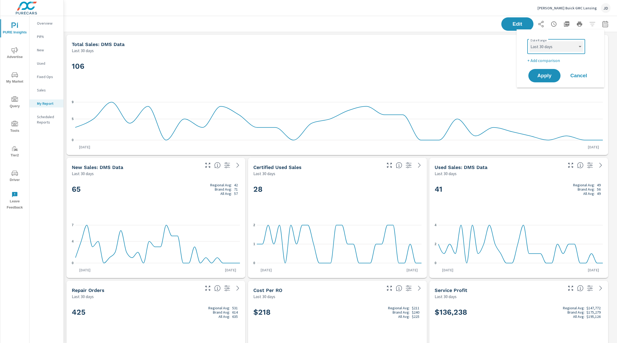
scroll to position [0, 0]
click at [529, 41] on select "Custom [DATE] Last week Last 7 days Last 14 days Last 30 days Last 45 days Last…" at bounding box center [556, 46] width 54 height 11
select select "Last 30 days"
click at [550, 60] on p "+ Add comparison" at bounding box center [561, 60] width 69 height 6
select select "Previous period"
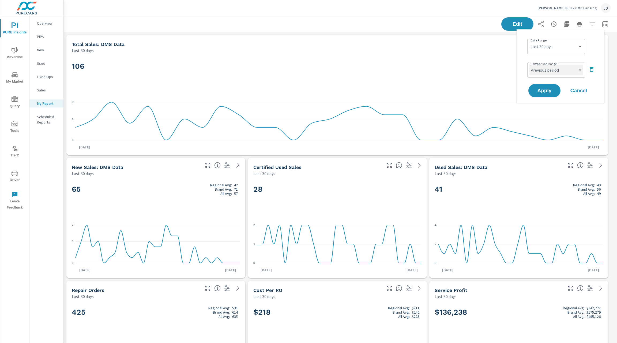
click at [549, 73] on select "Custom Previous period Previous month Previous year" at bounding box center [556, 70] width 54 height 11
select select "Last month"
click at [529, 65] on select "Custom Previous period Previous month Previous year" at bounding box center [556, 70] width 54 height 11
click at [550, 92] on span "Apply" at bounding box center [544, 90] width 22 height 5
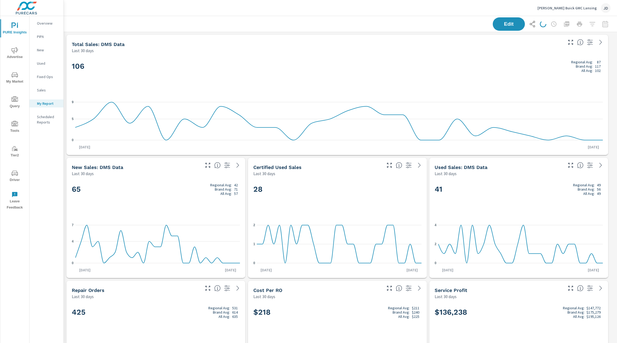
scroll to position [2354, 559]
select select "Previous month"
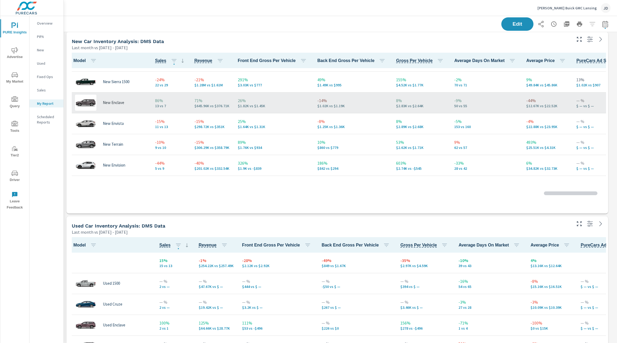
scroll to position [18, 0]
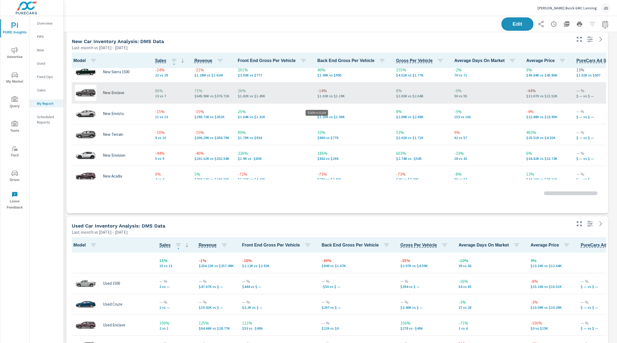
scroll to position [2354, 559]
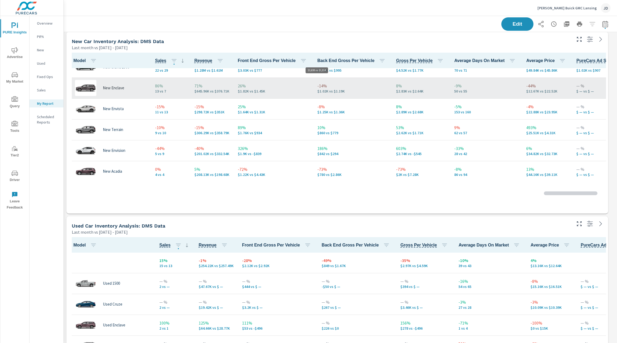
scroll to position [2354, 559]
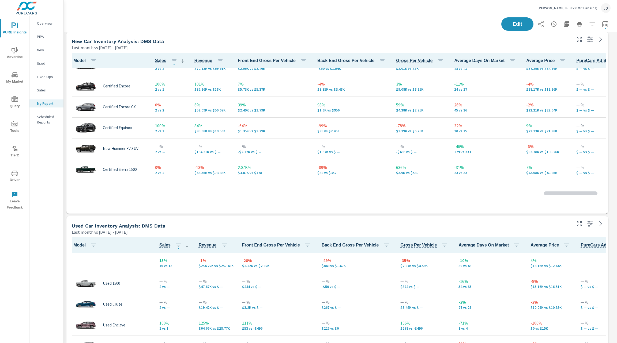
scroll to position [330, 0]
